Goal: Task Accomplishment & Management: Manage account settings

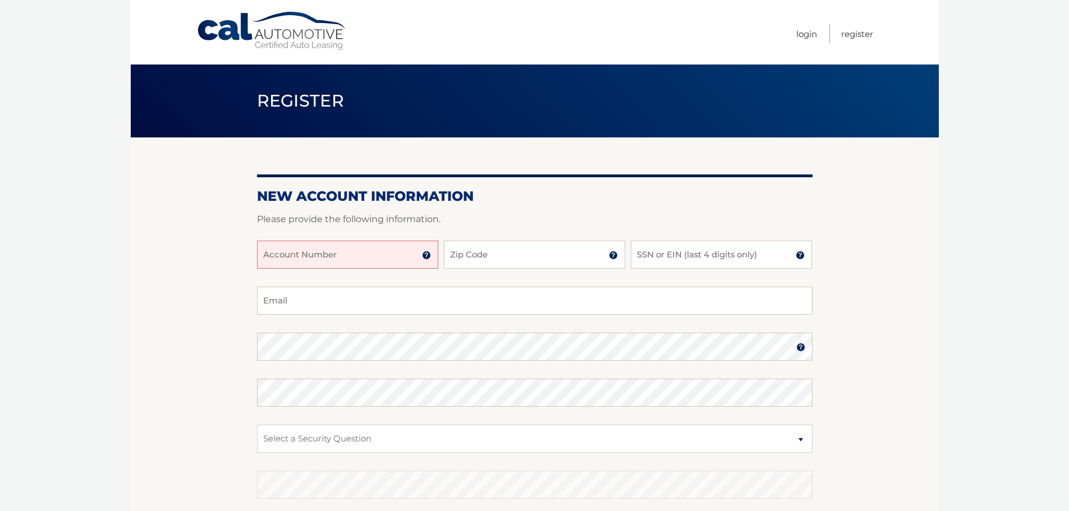
scroll to position [56, 0]
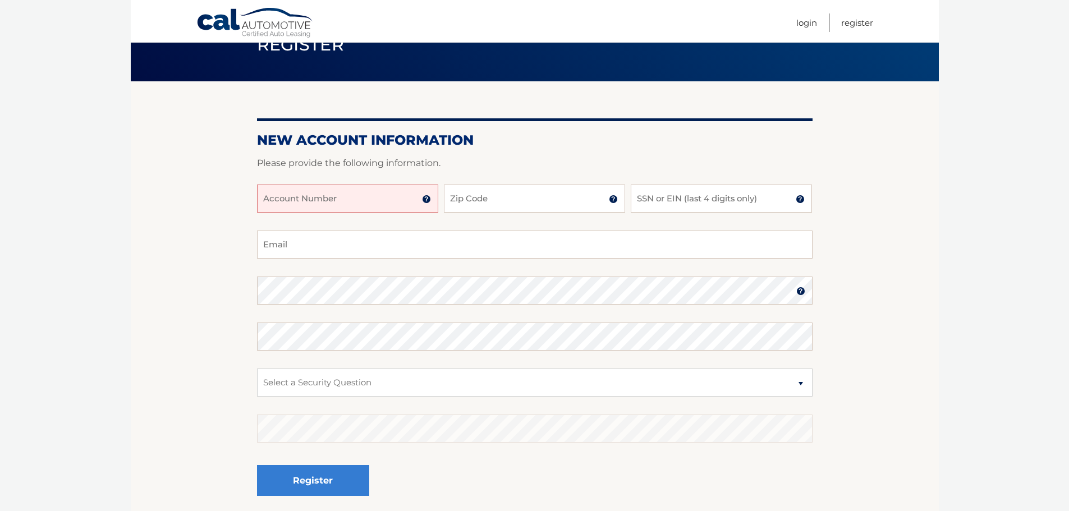
click at [320, 199] on input "Account Number" at bounding box center [347, 199] width 181 height 28
type input "44455993470"
click at [553, 201] on input "Zip Code" at bounding box center [534, 199] width 181 height 28
type input "07310"
click at [712, 199] on input "SSN or EIN (last 4 digits only)" at bounding box center [721, 199] width 181 height 28
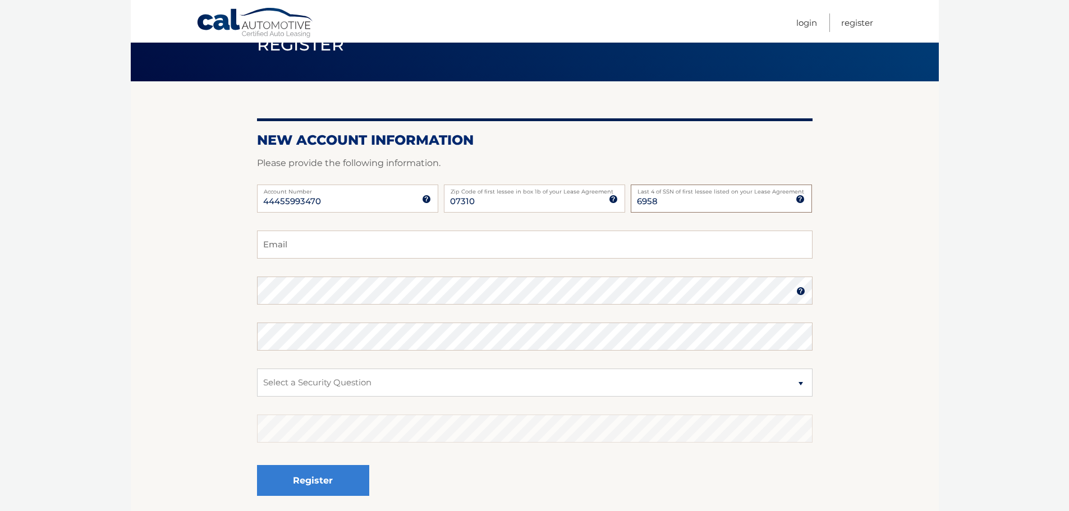
type input "6958"
click at [0, 284] on body "Cal Automotive Menu Login Register Register" at bounding box center [534, 199] width 1069 height 511
click at [321, 246] on input "Email" at bounding box center [534, 245] width 555 height 28
type input "patrick.eiben@gmail.com"
click at [364, 380] on select "Select a Security Question What was the name of your elementary school? What is…" at bounding box center [534, 383] width 555 height 28
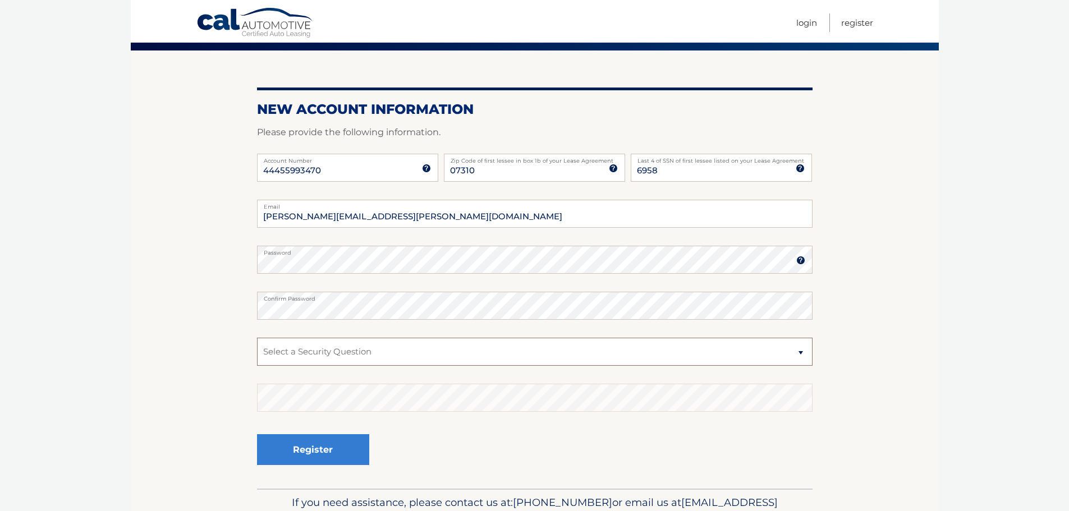
scroll to position [112, 0]
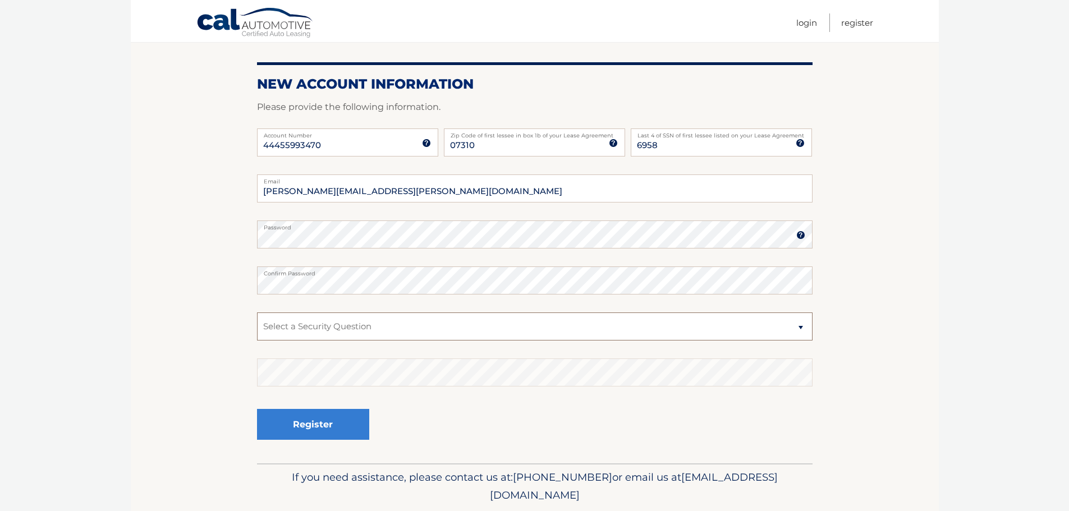
click at [384, 325] on select "Select a Security Question What was the name of your elementary school? What is…" at bounding box center [534, 326] width 555 height 28
select select "1"
click at [257, 312] on select "Select a Security Question What was the name of your elementary school? What is…" at bounding box center [534, 326] width 555 height 28
click at [127, 340] on body "Cal Automotive Menu Login Register Register" at bounding box center [534, 143] width 1069 height 511
click at [333, 431] on button "Register" at bounding box center [313, 424] width 112 height 31
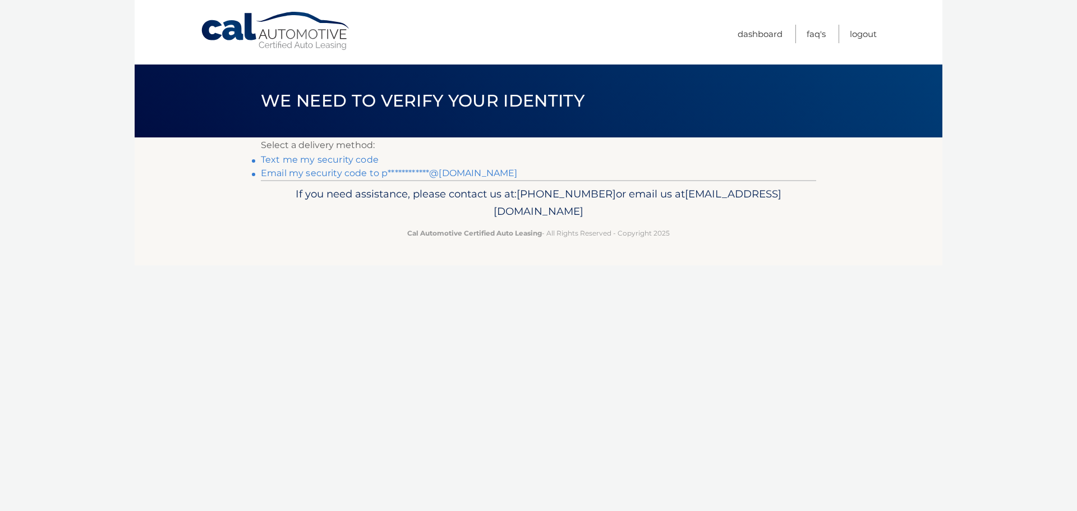
click at [357, 162] on link "Text me my security code" at bounding box center [320, 159] width 118 height 11
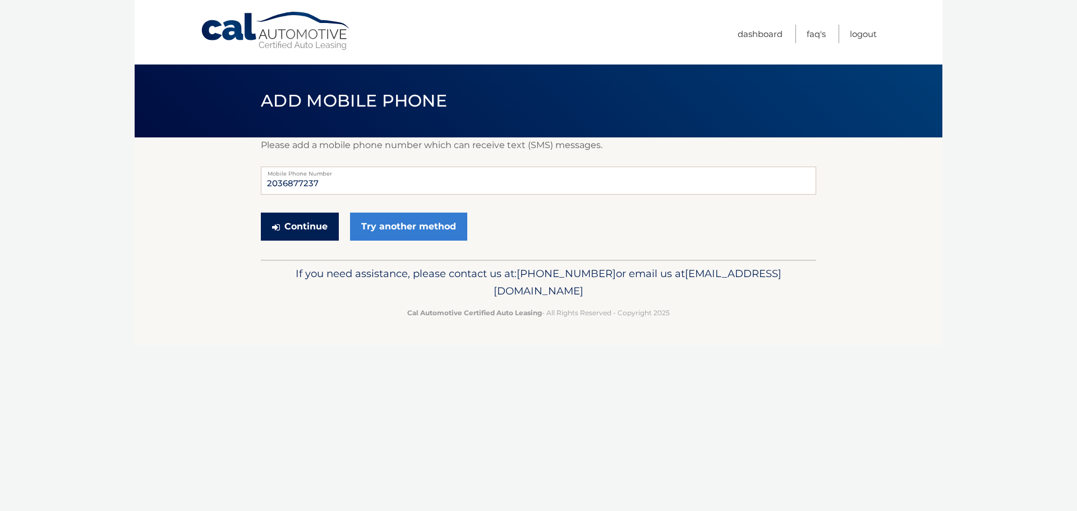
click at [297, 231] on button "Continue" at bounding box center [300, 227] width 78 height 28
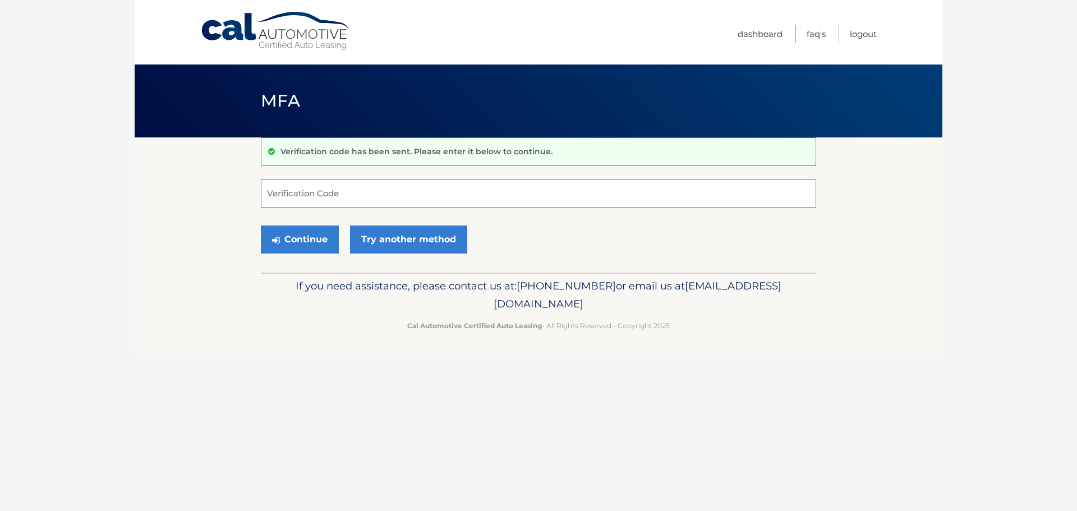
click at [344, 196] on input "Verification Code" at bounding box center [538, 194] width 555 height 28
type input "650177"
click at [261, 226] on button "Continue" at bounding box center [300, 240] width 78 height 28
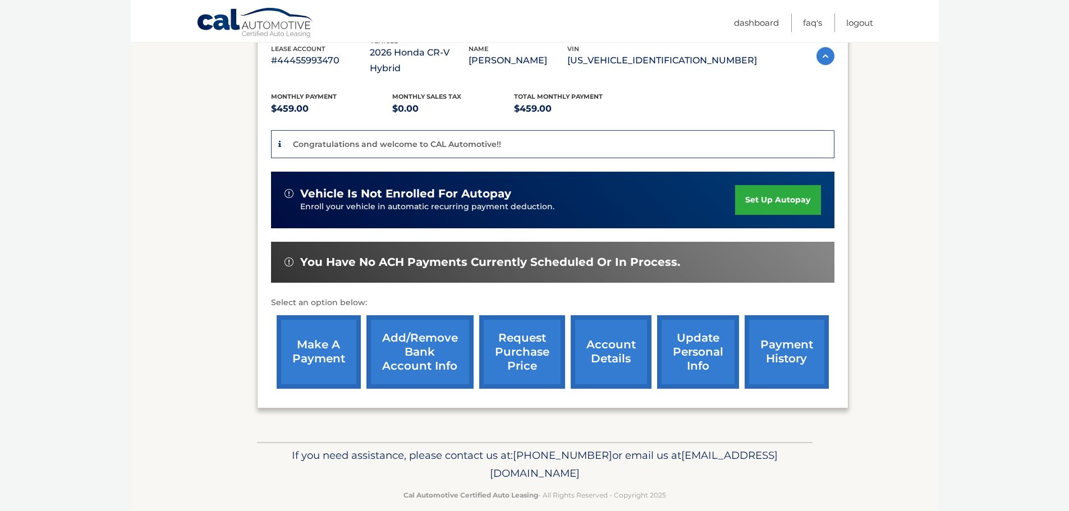
scroll to position [211, 0]
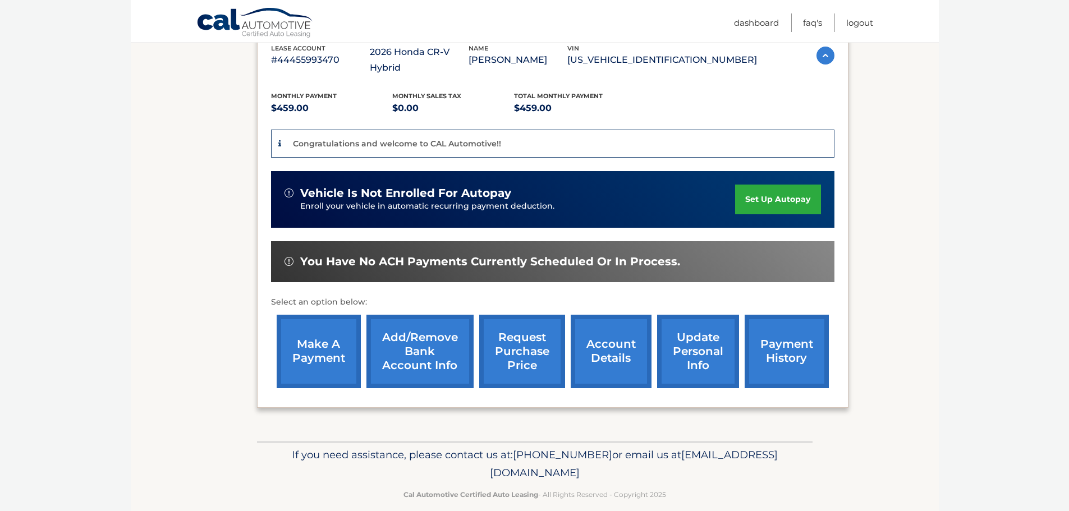
click at [782, 185] on link "set up autopay" at bounding box center [777, 200] width 85 height 30
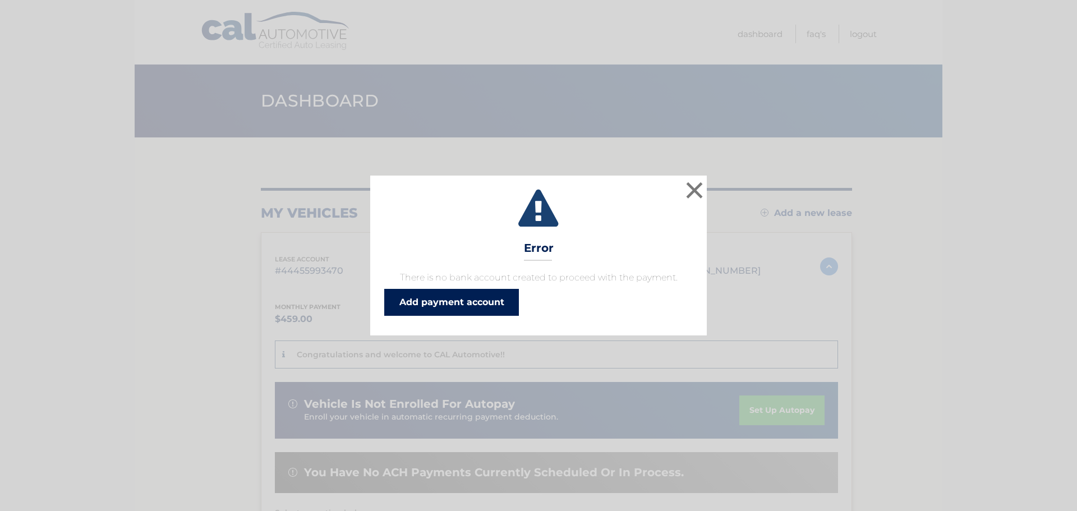
click at [461, 302] on link "Add payment account" at bounding box center [451, 302] width 135 height 27
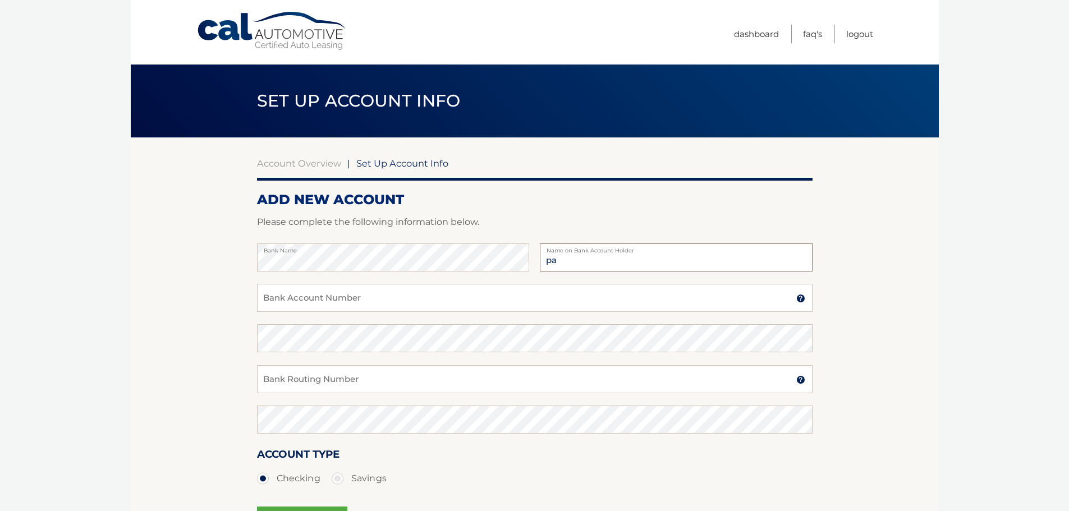
type input "p"
type input "[PERSON_NAME]"
click at [342, 300] on input "Bank Account Number" at bounding box center [534, 298] width 555 height 28
type input "863763238"
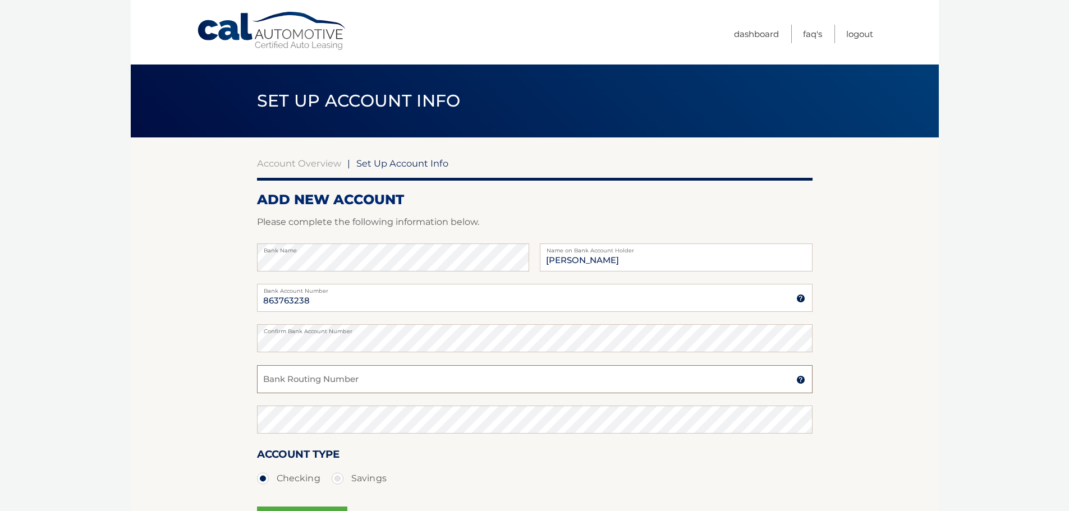
click at [371, 380] on input "Bank Routing Number" at bounding box center [534, 379] width 555 height 28
type input "021000021"
click at [97, 392] on body "Cal Automotive Menu Dashboard FAQ's Logout |" at bounding box center [534, 255] width 1069 height 511
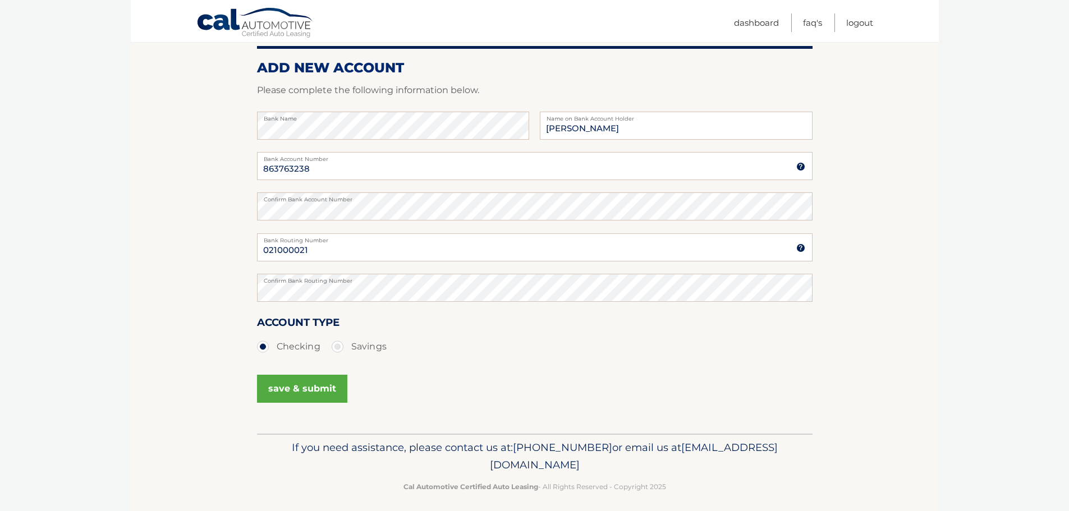
scroll to position [140, 0]
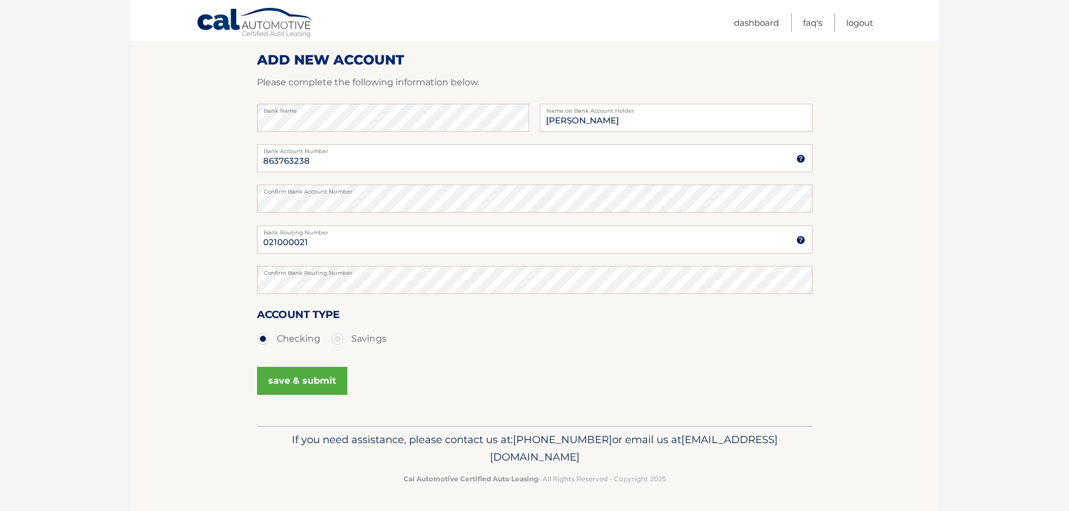
click at [290, 377] on button "save & submit" at bounding box center [302, 381] width 90 height 28
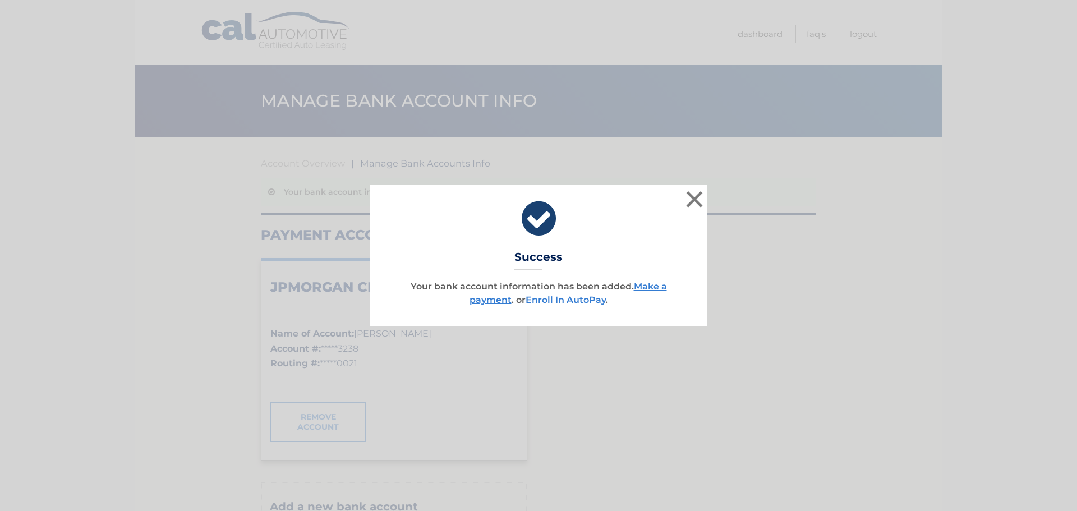
click at [566, 299] on link "Enroll In AutoPay" at bounding box center [566, 300] width 80 height 11
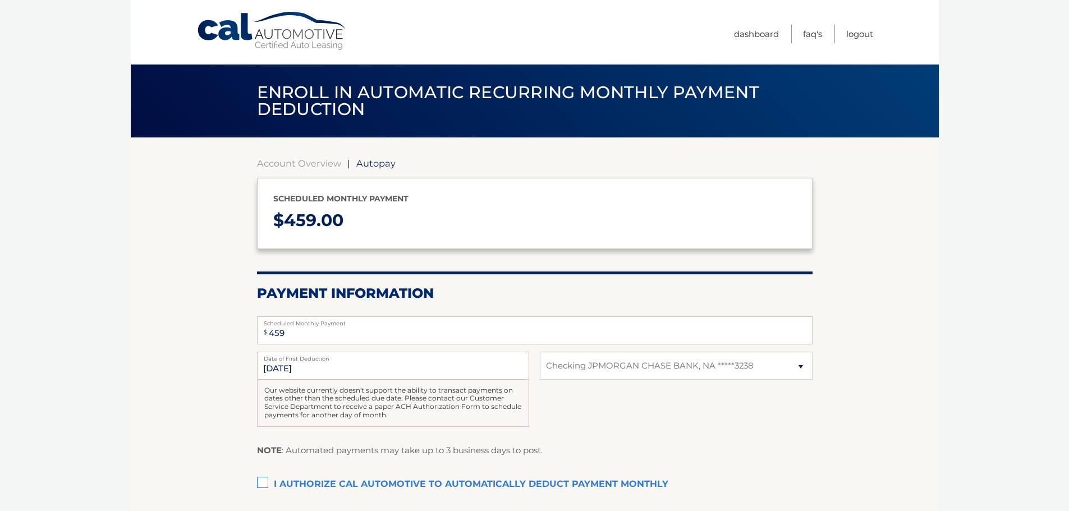
select select "YWMzM2MyZmEtMmNkMC00MGEwLWE0ZjgtMTY2NWVjYmM4NDY4"
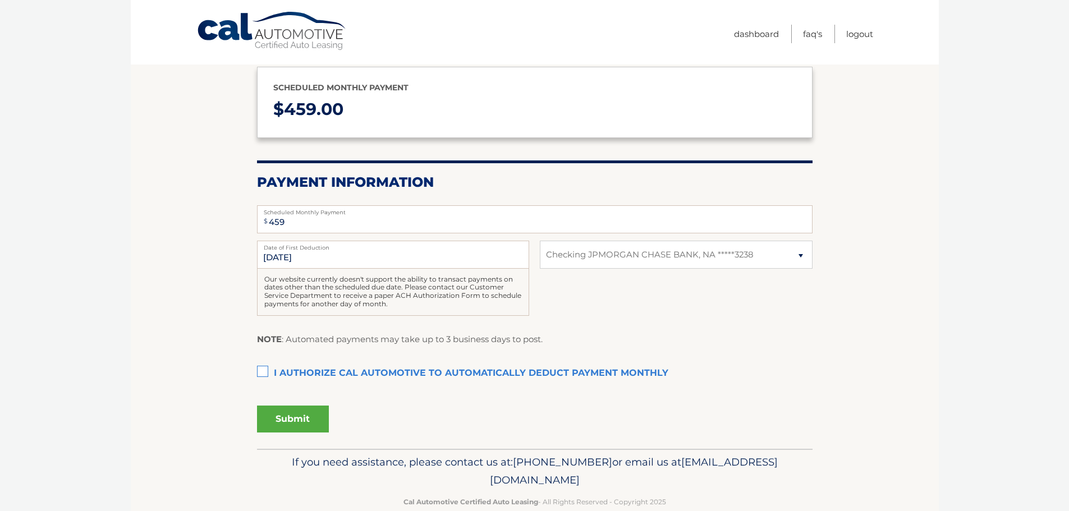
scroll to position [112, 0]
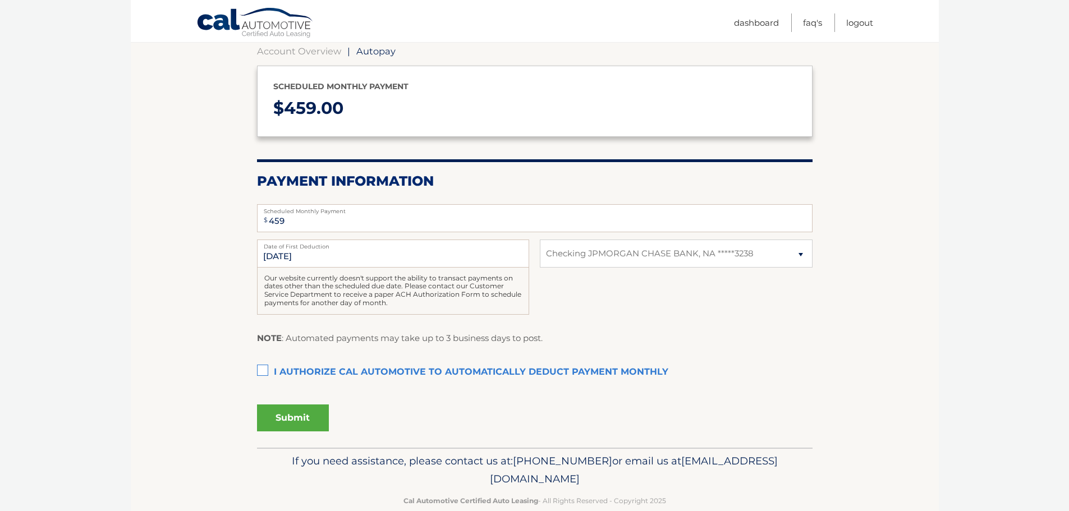
click at [259, 371] on label "I authorize cal automotive to automatically deduct payment monthly This checkbo…" at bounding box center [534, 372] width 555 height 22
click at [0, 0] on input "I authorize cal automotive to automatically deduct payment monthly This checkbo…" at bounding box center [0, 0] width 0 height 0
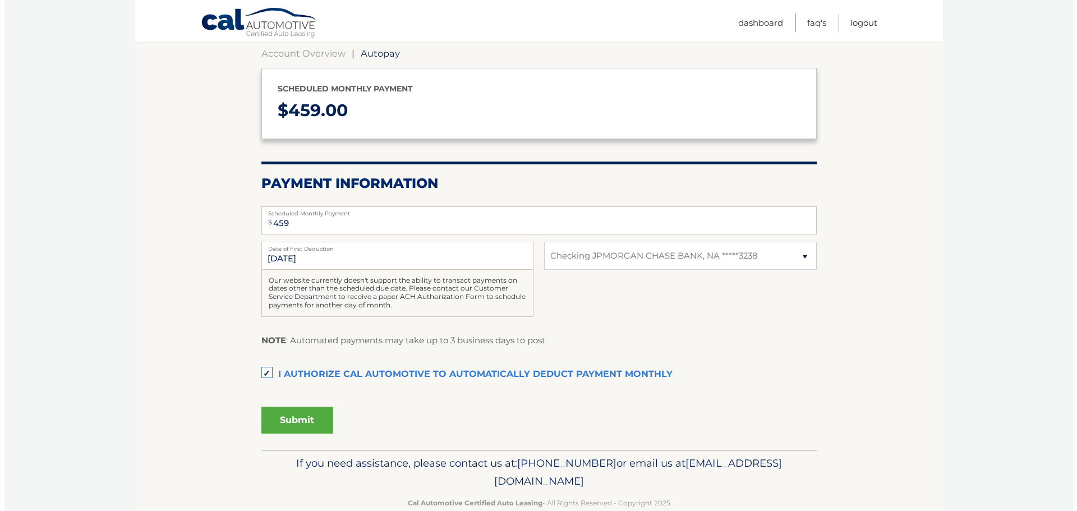
scroll to position [134, 0]
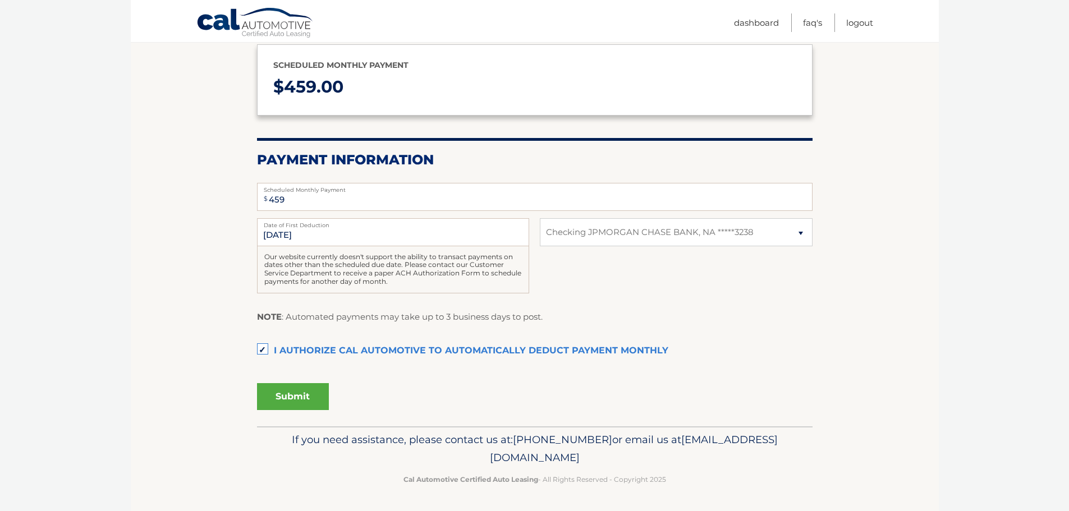
click at [291, 395] on button "Submit" at bounding box center [293, 396] width 72 height 27
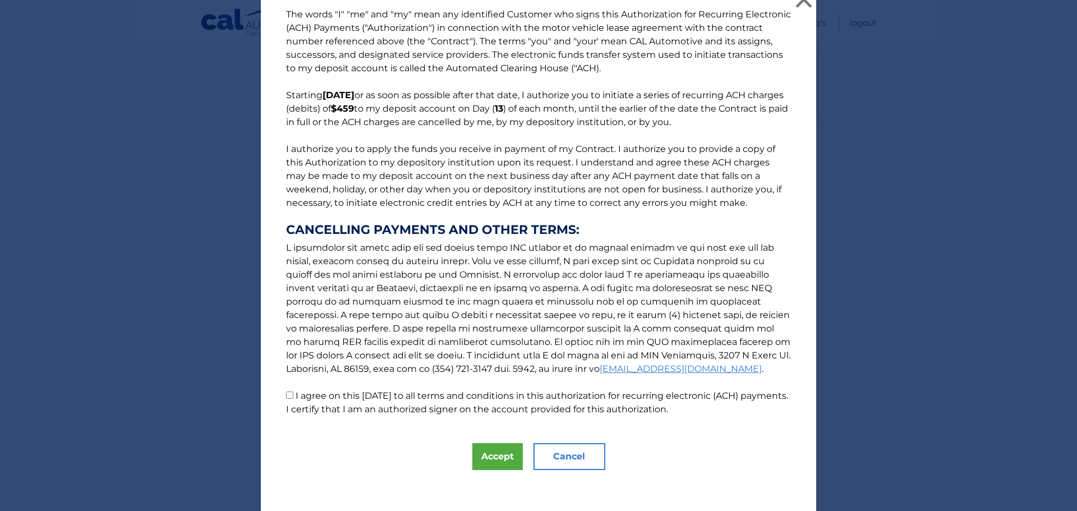
scroll to position [19, 0]
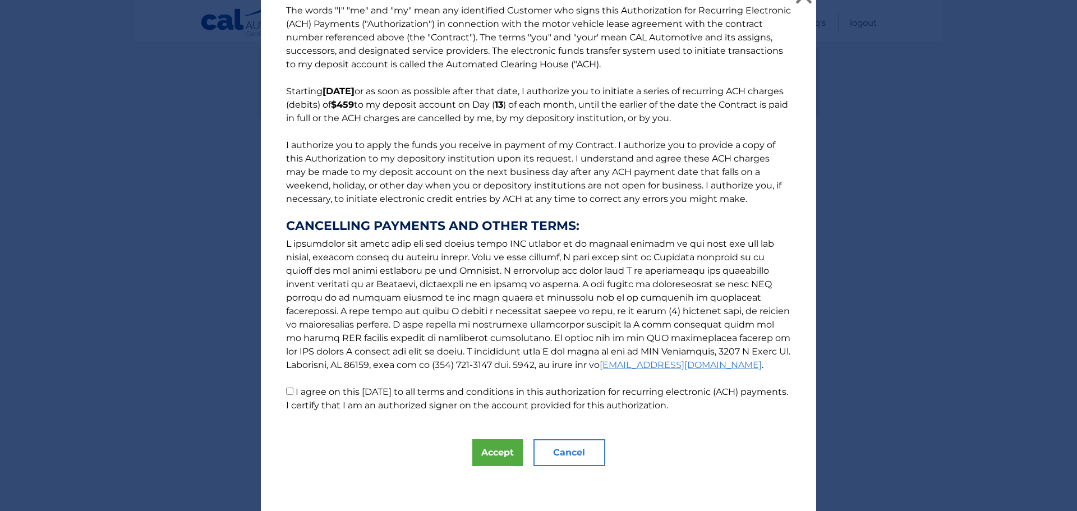
click at [300, 397] on label "I agree on this 09/01/2025 to all terms and conditions in this authorization fo…" at bounding box center [537, 399] width 502 height 24
click at [293, 395] on input "I agree on this 09/01/2025 to all terms and conditions in this authorization fo…" at bounding box center [289, 391] width 7 height 7
checkbox input "true"
click at [496, 457] on button "Accept" at bounding box center [497, 452] width 50 height 27
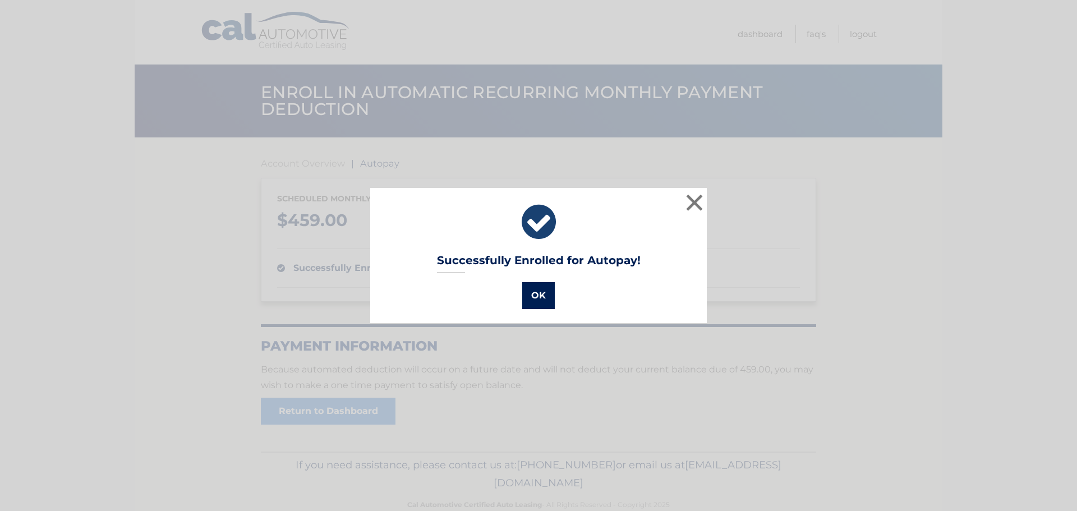
click at [536, 296] on button "OK" at bounding box center [538, 295] width 33 height 27
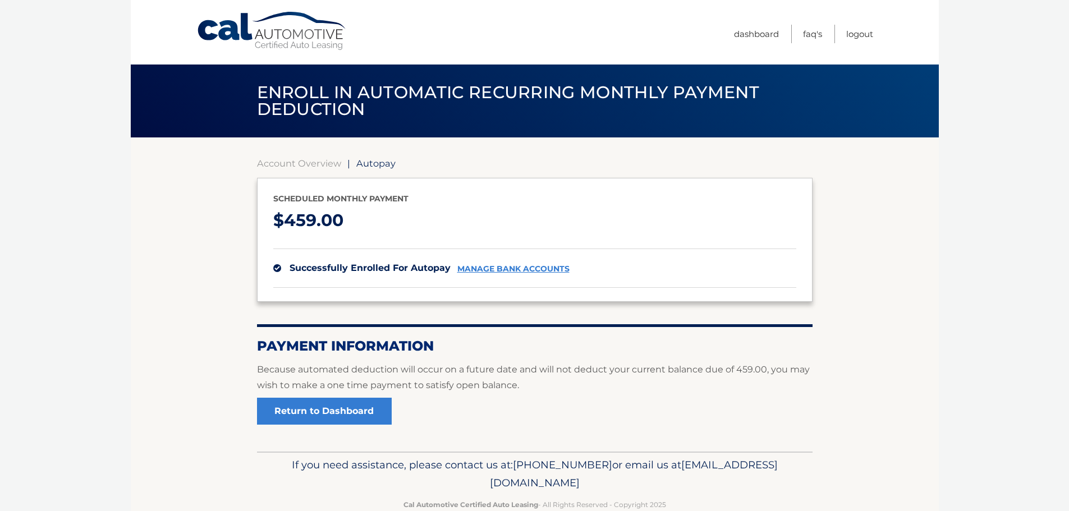
click at [149, 328] on section "Account Overview | Autopay Scheduled monthly payment $ 459.00 successfully enro…" at bounding box center [535, 294] width 808 height 314
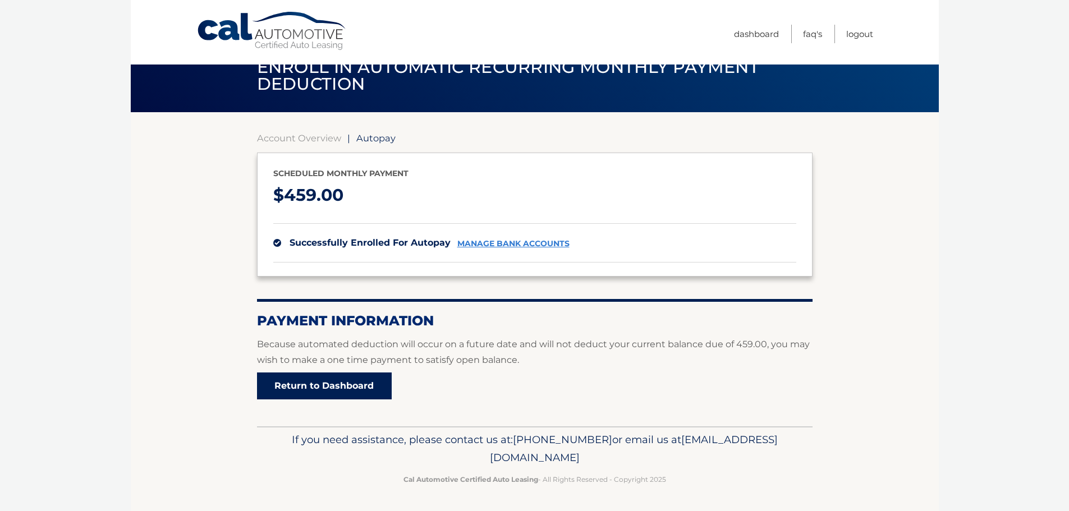
click at [338, 396] on link "Return to Dashboard" at bounding box center [324, 385] width 135 height 27
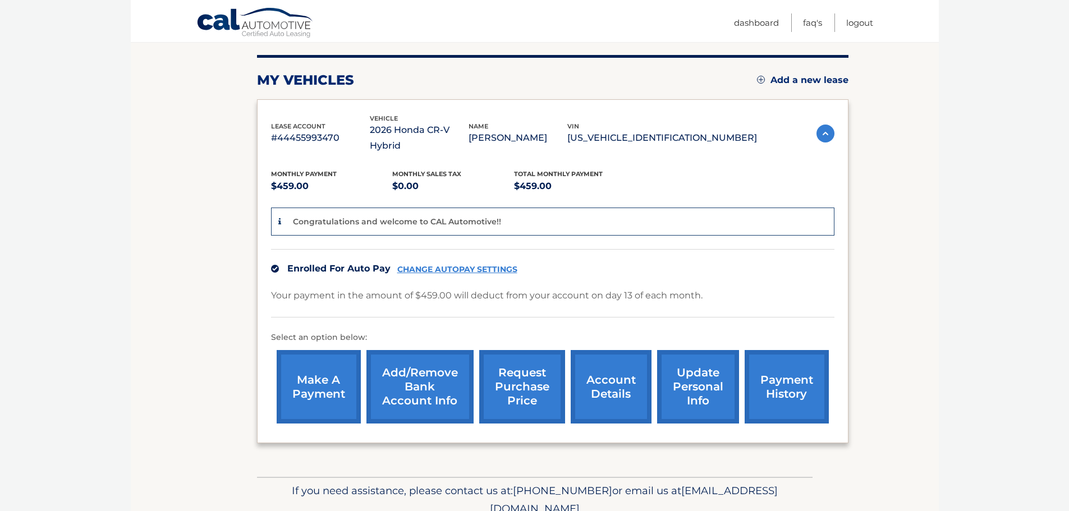
scroll to position [168, 0]
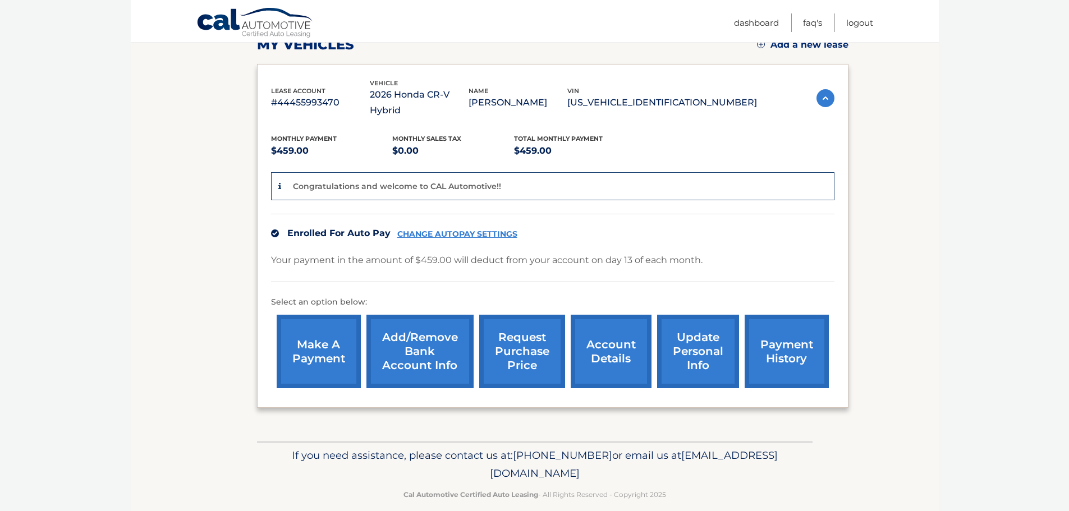
click at [208, 245] on section "my vehicles Add a new lease lease account #44455993470 vehicle 2026 Honda CR-V …" at bounding box center [535, 205] width 808 height 472
click at [210, 197] on section "my vehicles Add a new lease lease account #44455993470 vehicle 2026 Honda CR-V …" at bounding box center [535, 205] width 808 height 472
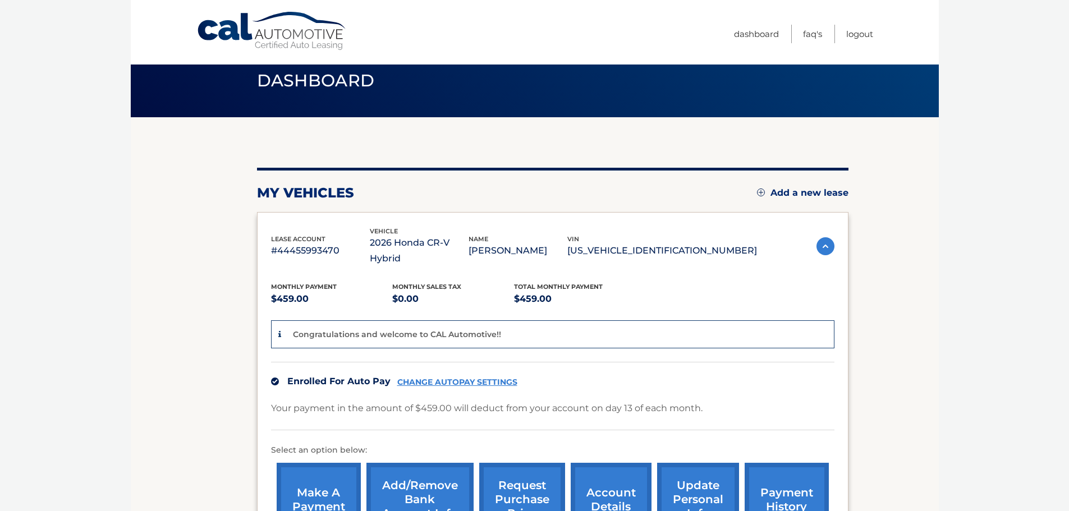
scroll to position [0, 0]
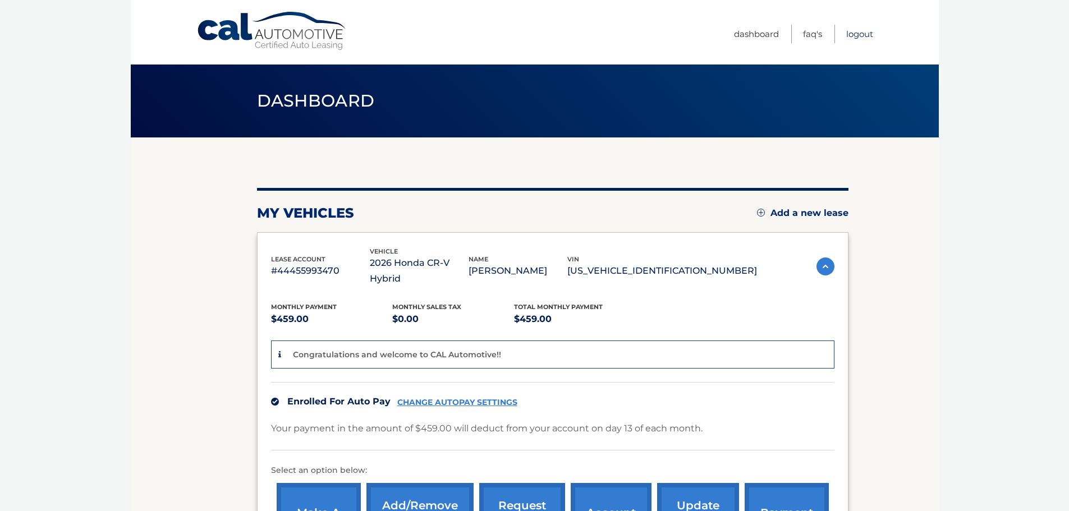
click at [863, 34] on link "Logout" at bounding box center [859, 34] width 27 height 19
